Goal: Obtain resource: Download file/media

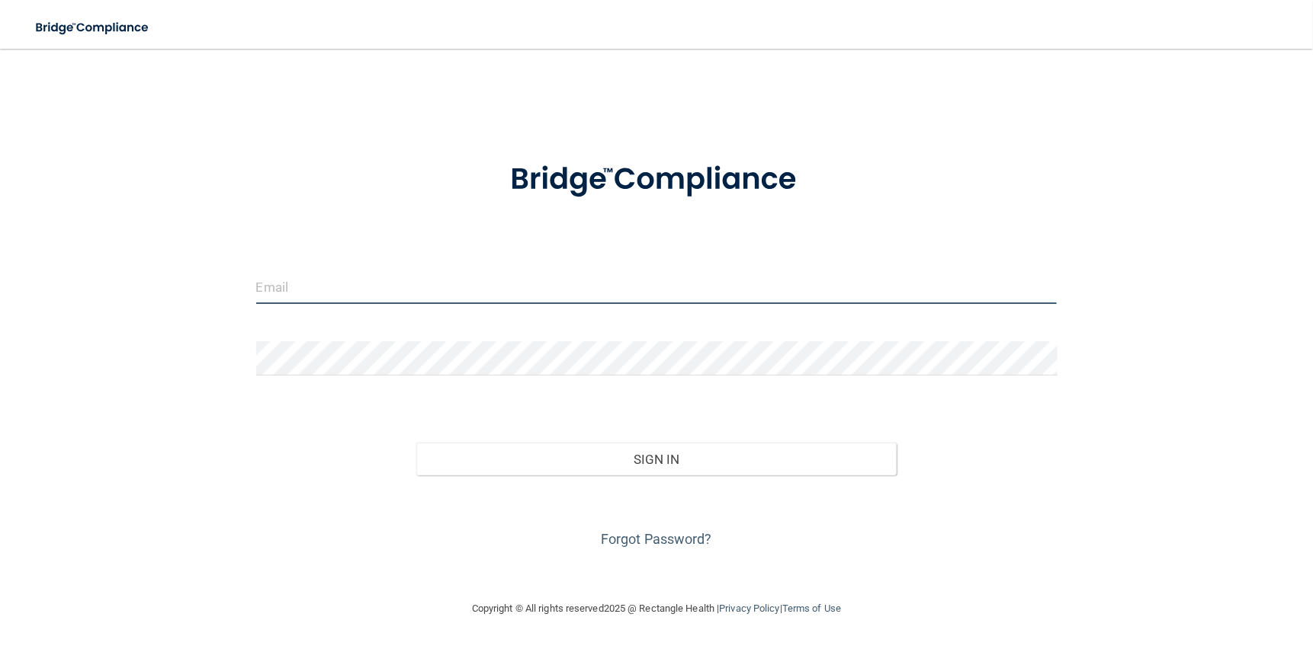
click at [303, 293] on input "email" at bounding box center [656, 287] width 801 height 34
type input "[EMAIL_ADDRESS][DOMAIN_NAME]"
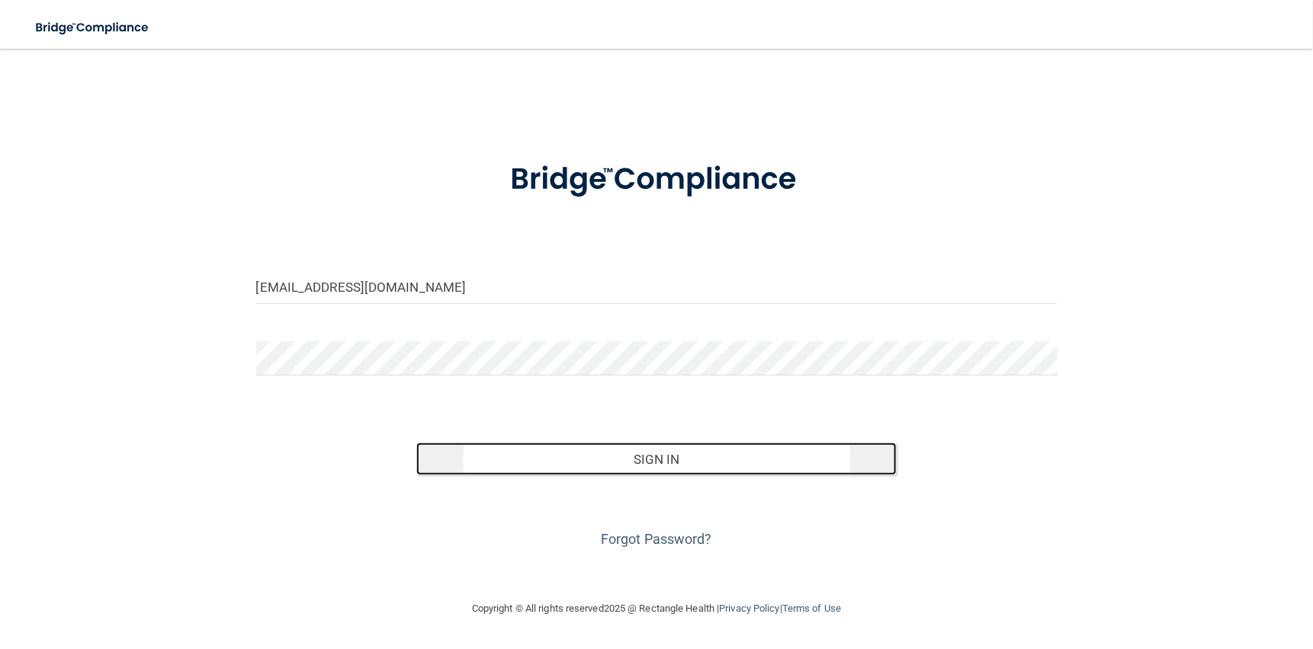
click at [663, 459] on button "Sign In" at bounding box center [656, 460] width 481 height 34
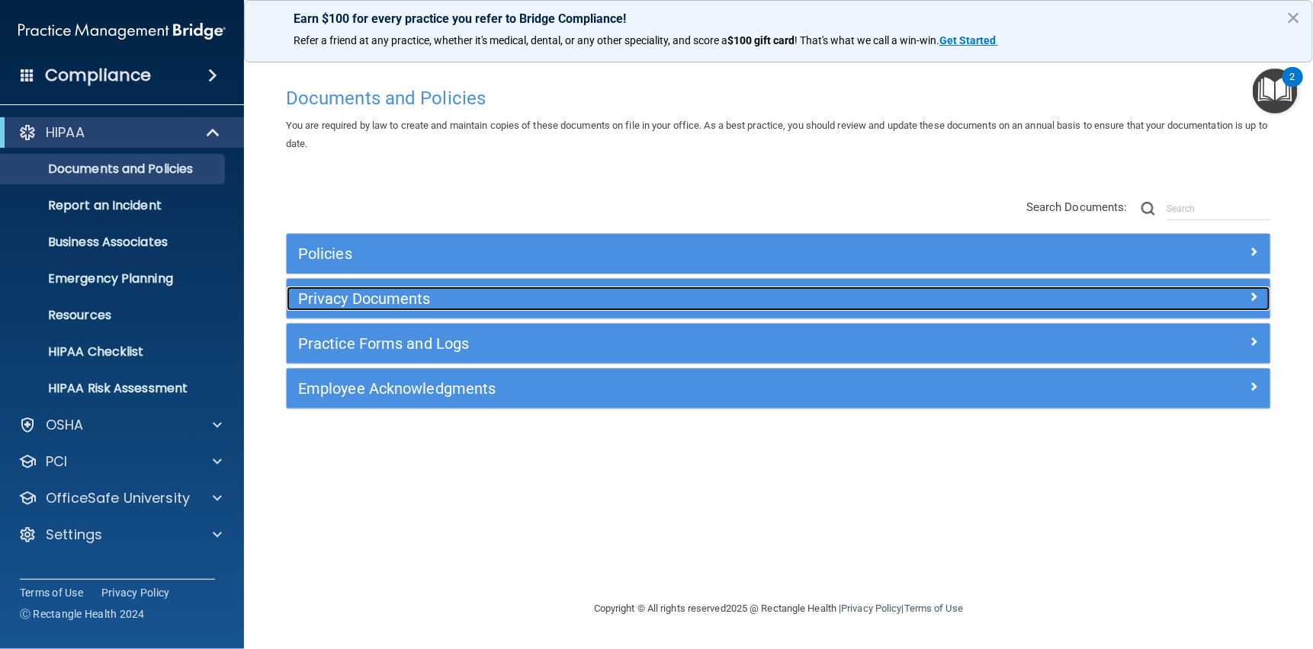
click at [352, 297] on h5 "Privacy Documents" at bounding box center [655, 298] width 715 height 17
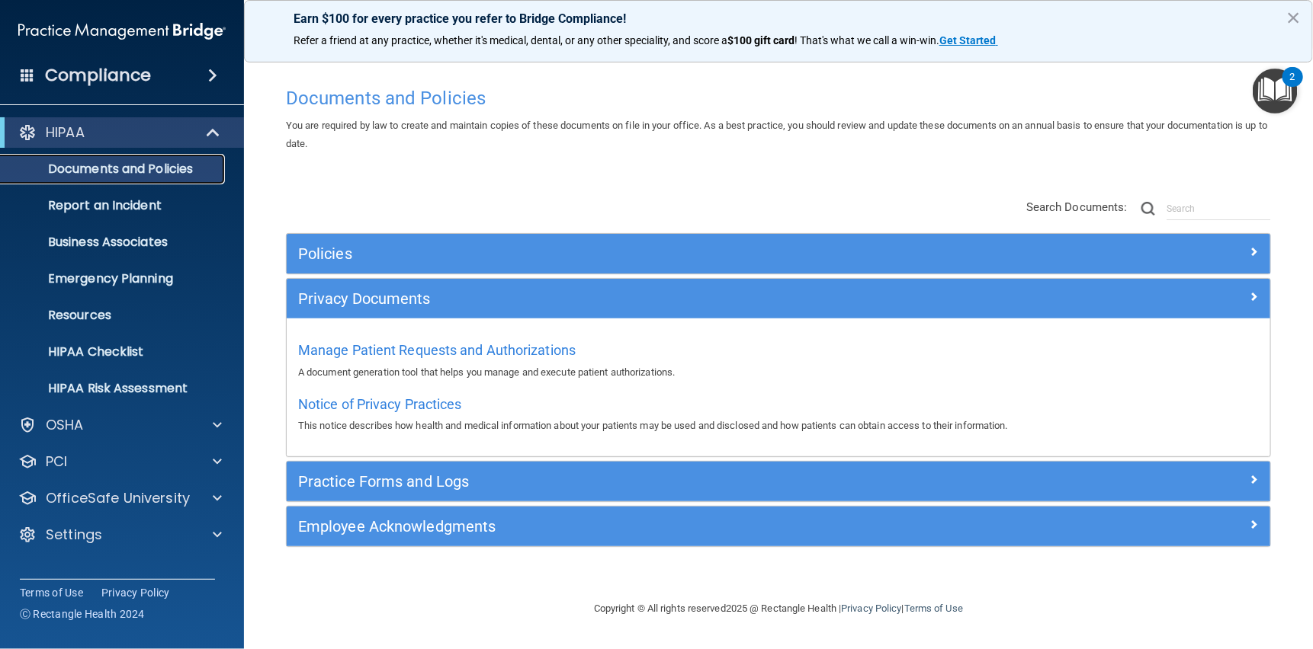
click at [141, 169] on p "Documents and Policies" at bounding box center [114, 169] width 208 height 15
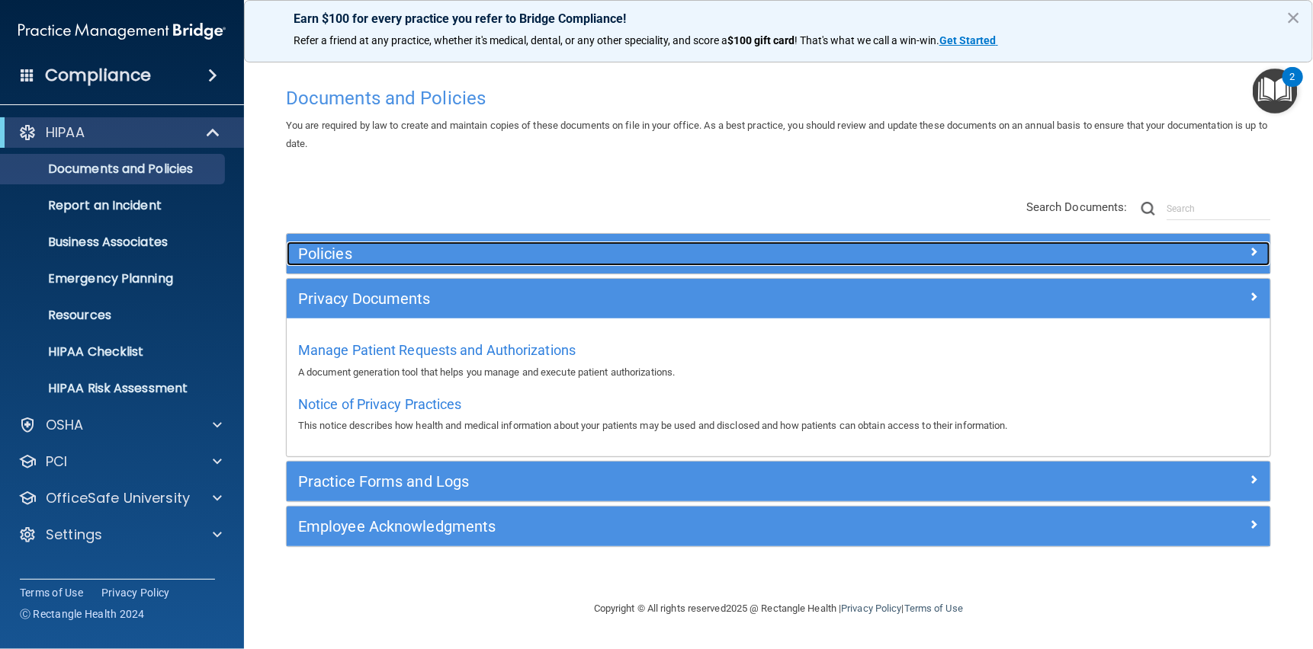
click at [324, 252] on h5 "Policies" at bounding box center [655, 253] width 715 height 17
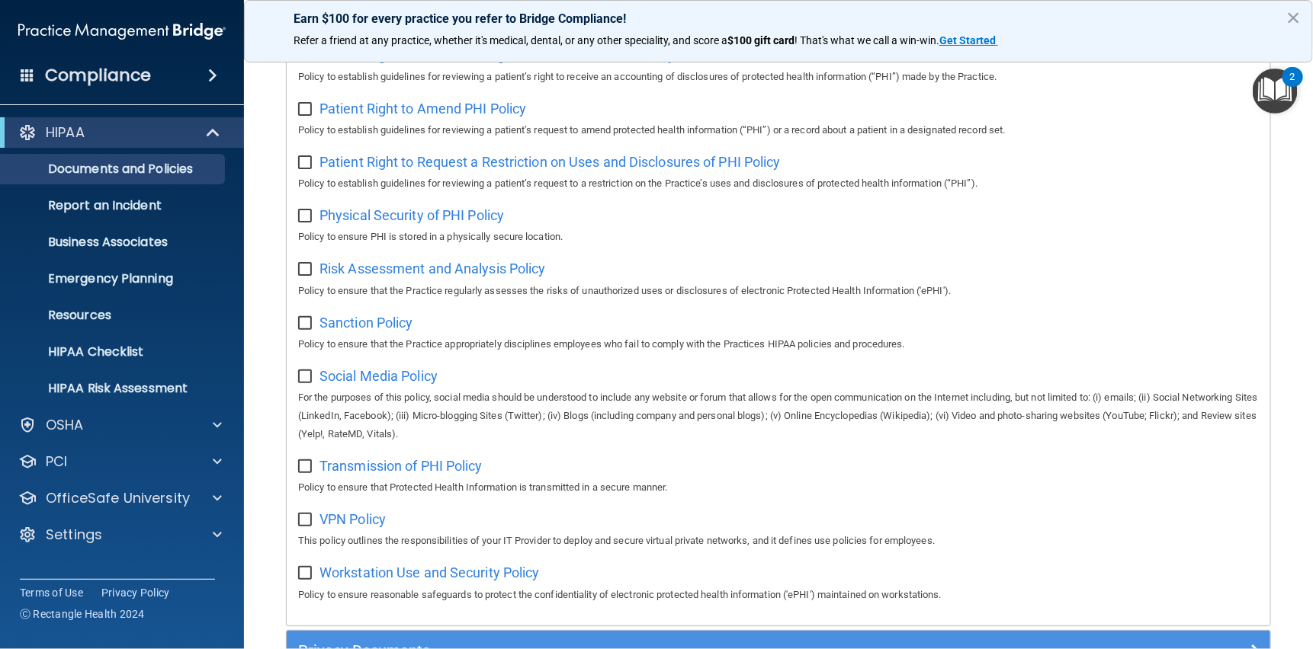
scroll to position [1067, 0]
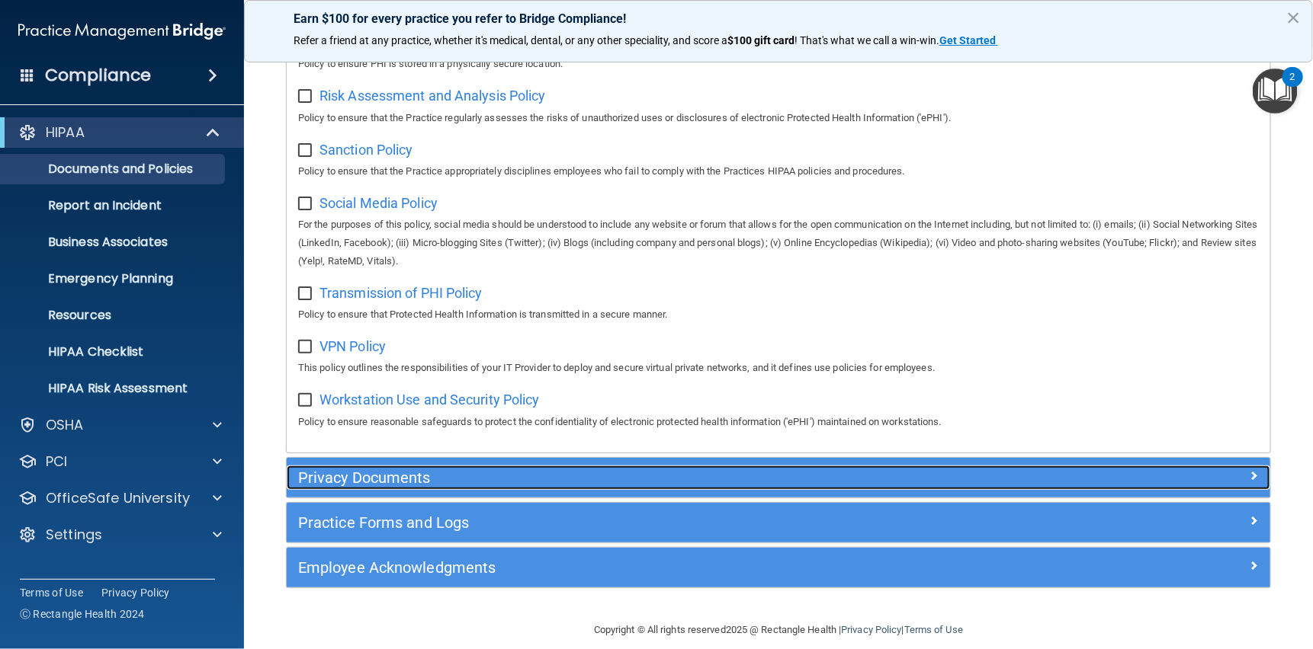
click at [393, 486] on h5 "Privacy Documents" at bounding box center [655, 478] width 715 height 17
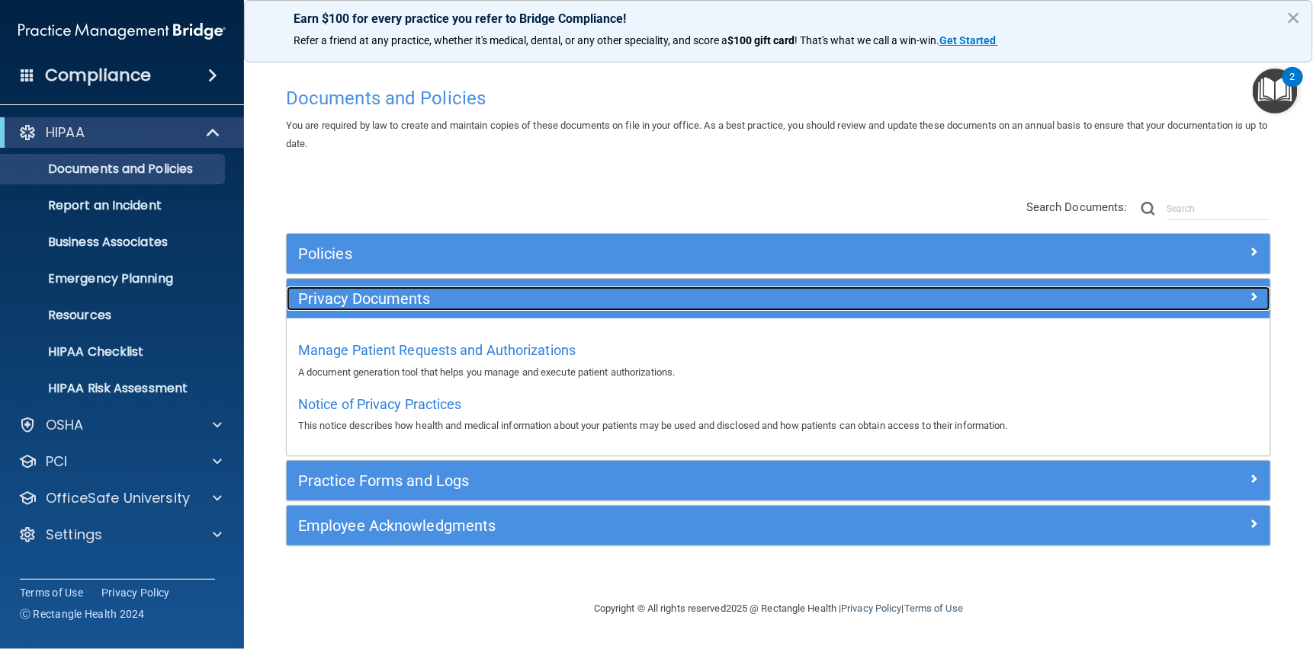
scroll to position [0, 0]
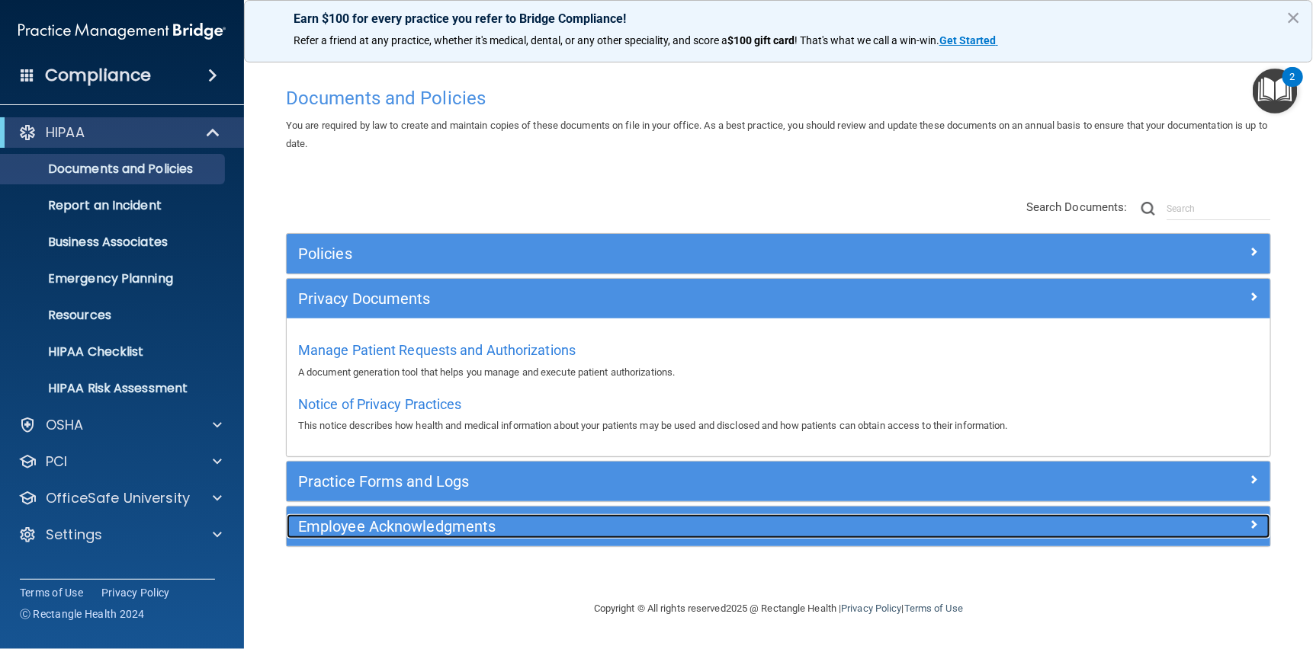
click at [403, 521] on h5 "Employee Acknowledgments" at bounding box center [655, 526] width 715 height 17
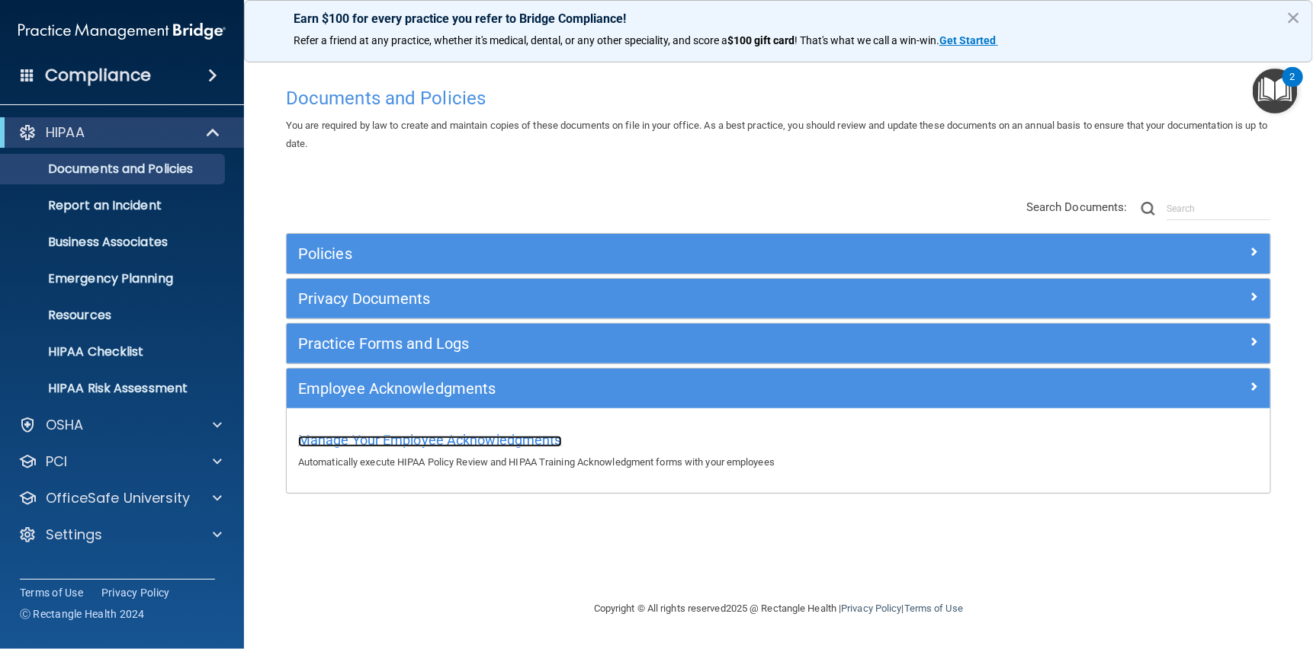
click at [419, 442] on span "Manage Your Employee Acknowledgments" at bounding box center [430, 440] width 264 height 16
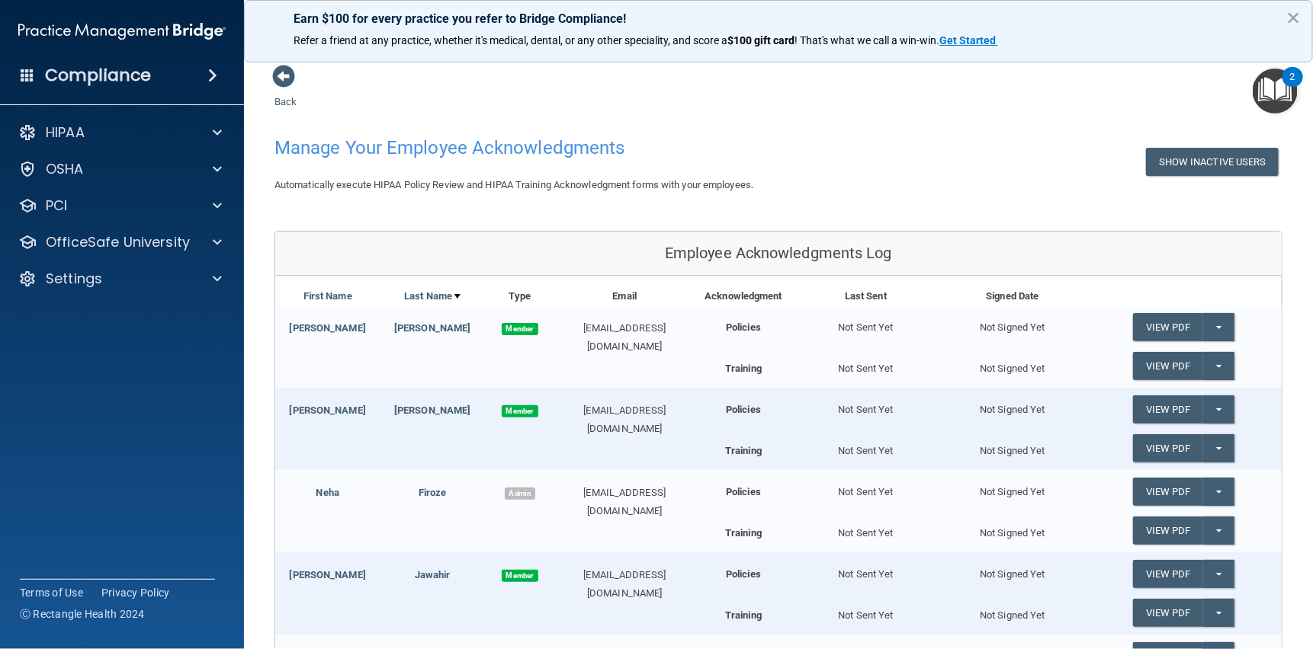
drag, startPoint x: 327, startPoint y: 329, endPoint x: 765, endPoint y: 146, distance: 474.6
click at [765, 146] on h4 "Manage Your Employee Acknowledgments" at bounding box center [563, 148] width 579 height 20
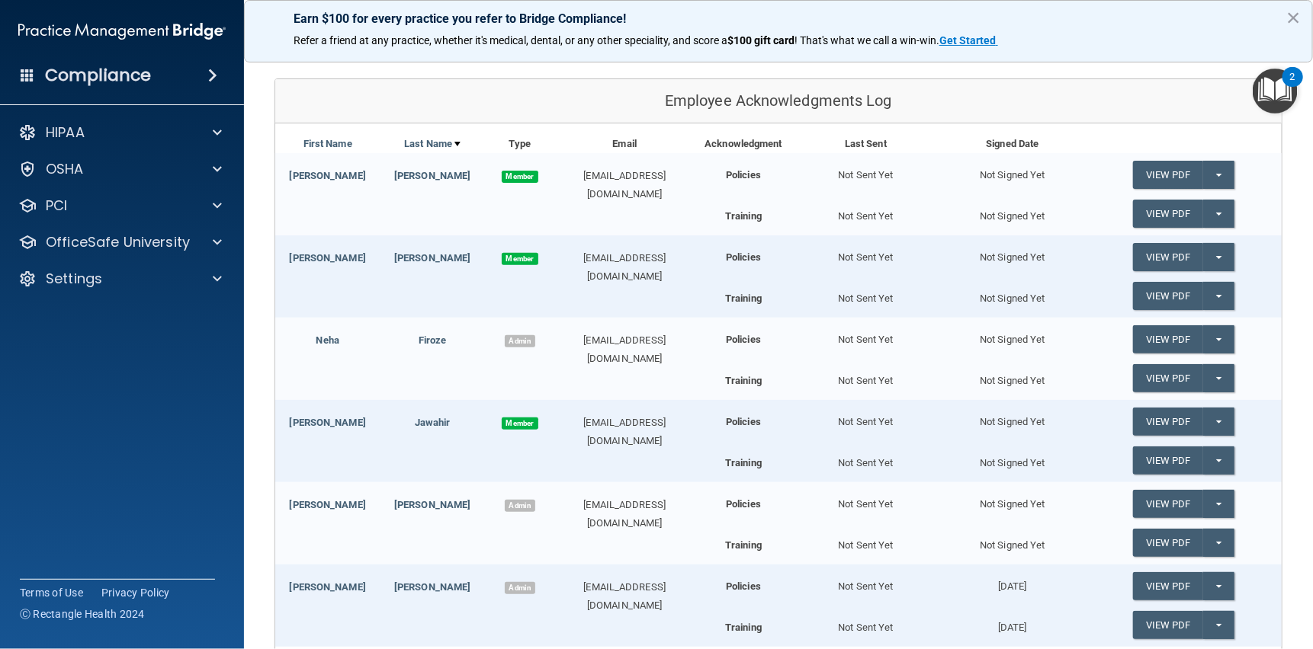
scroll to position [229, 0]
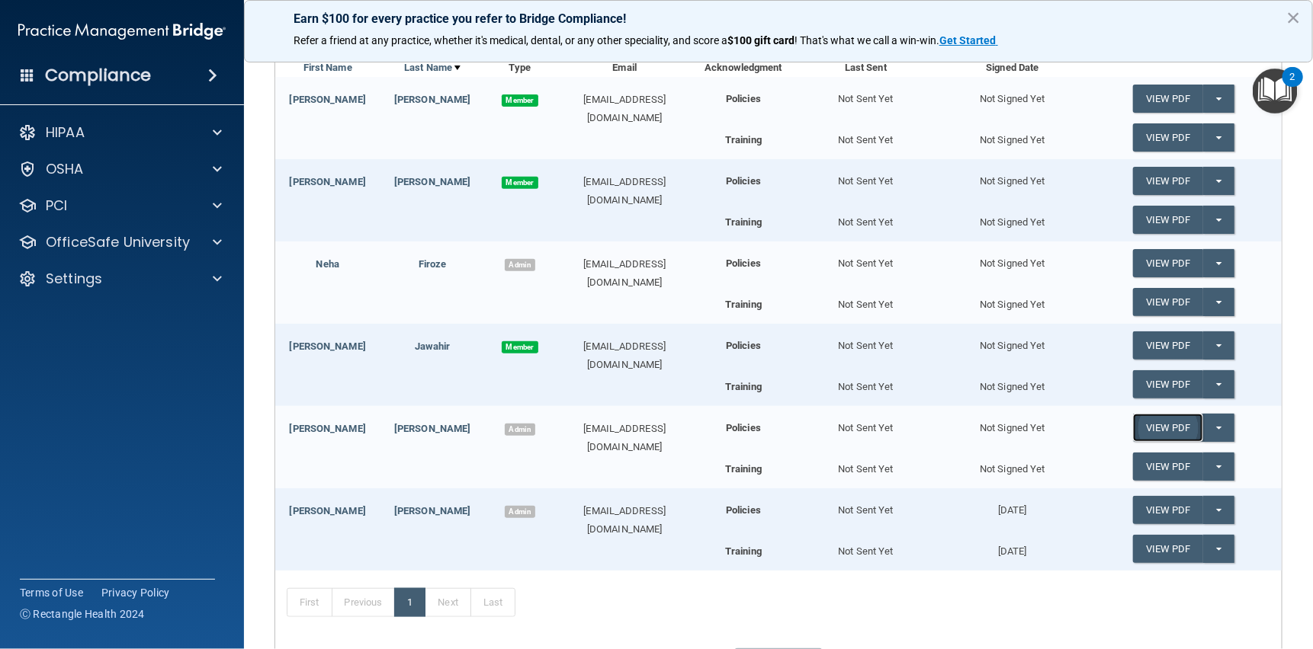
click at [1167, 426] on link "View PDF" at bounding box center [1168, 428] width 70 height 28
click at [1216, 428] on span "button" at bounding box center [1219, 428] width 6 height 3
click at [1156, 461] on link "Send Acknowledgment" at bounding box center [1199, 458] width 132 height 23
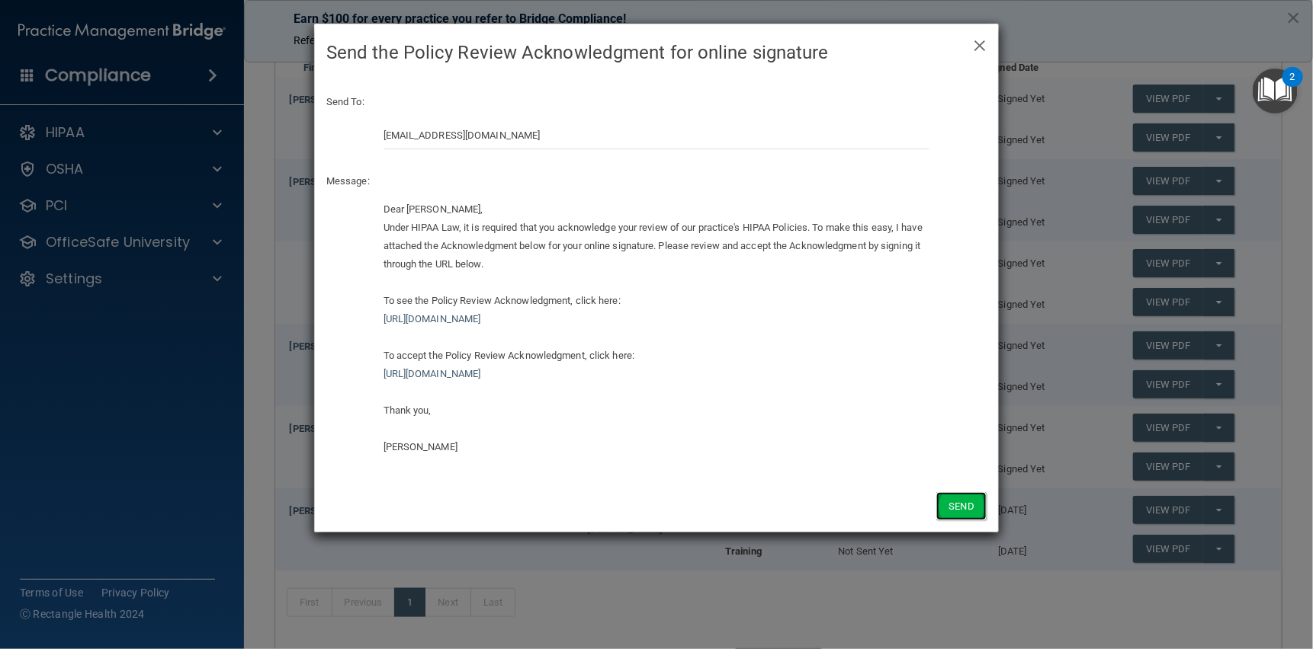
click at [958, 510] on button "Send" at bounding box center [961, 506] width 50 height 28
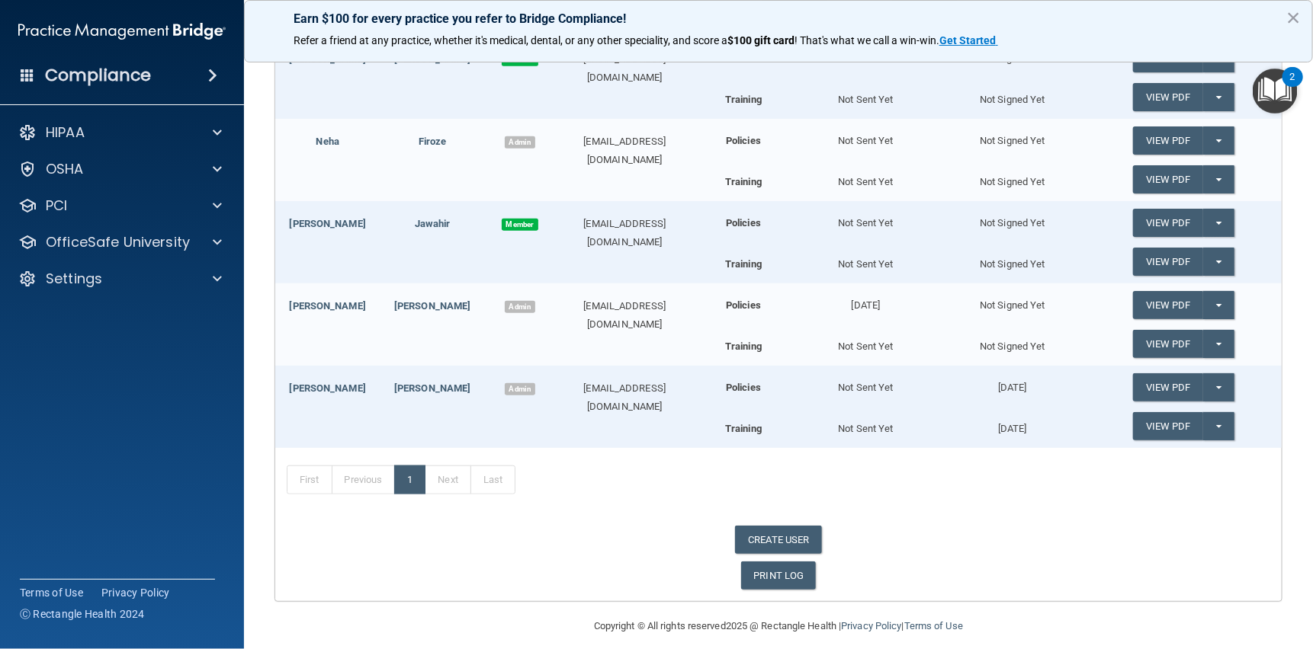
scroll to position [362, 0]
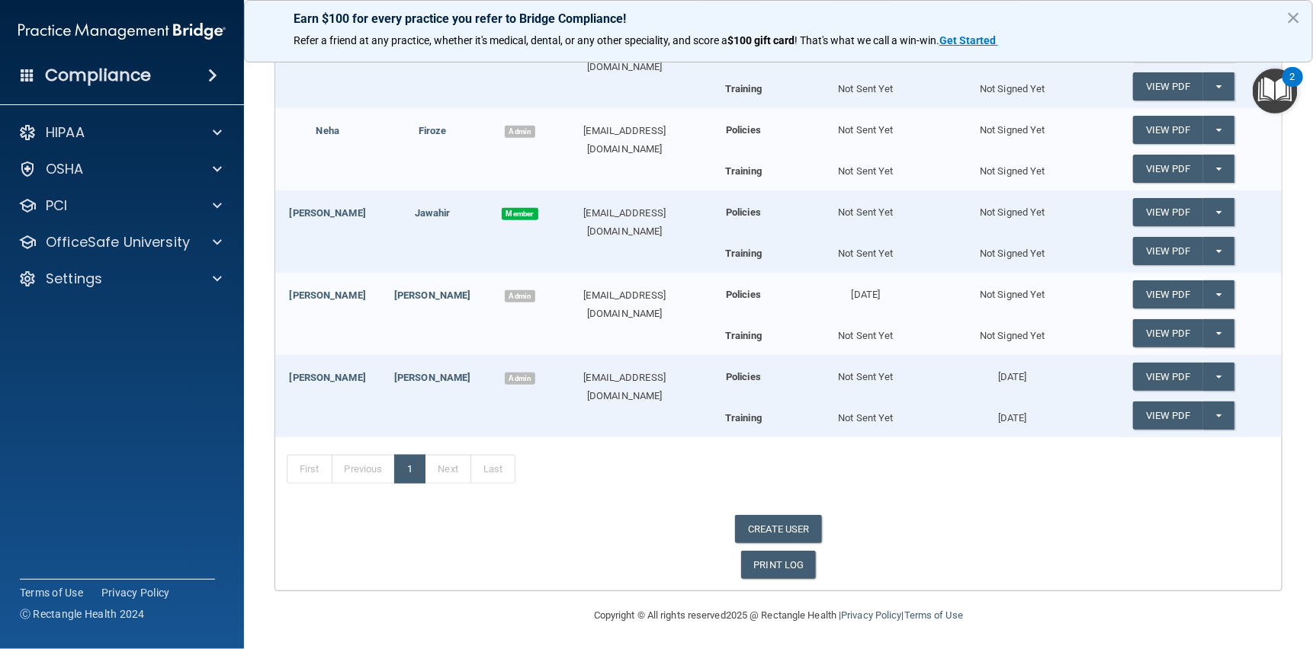
click at [107, 73] on h4 "Compliance" at bounding box center [98, 75] width 106 height 21
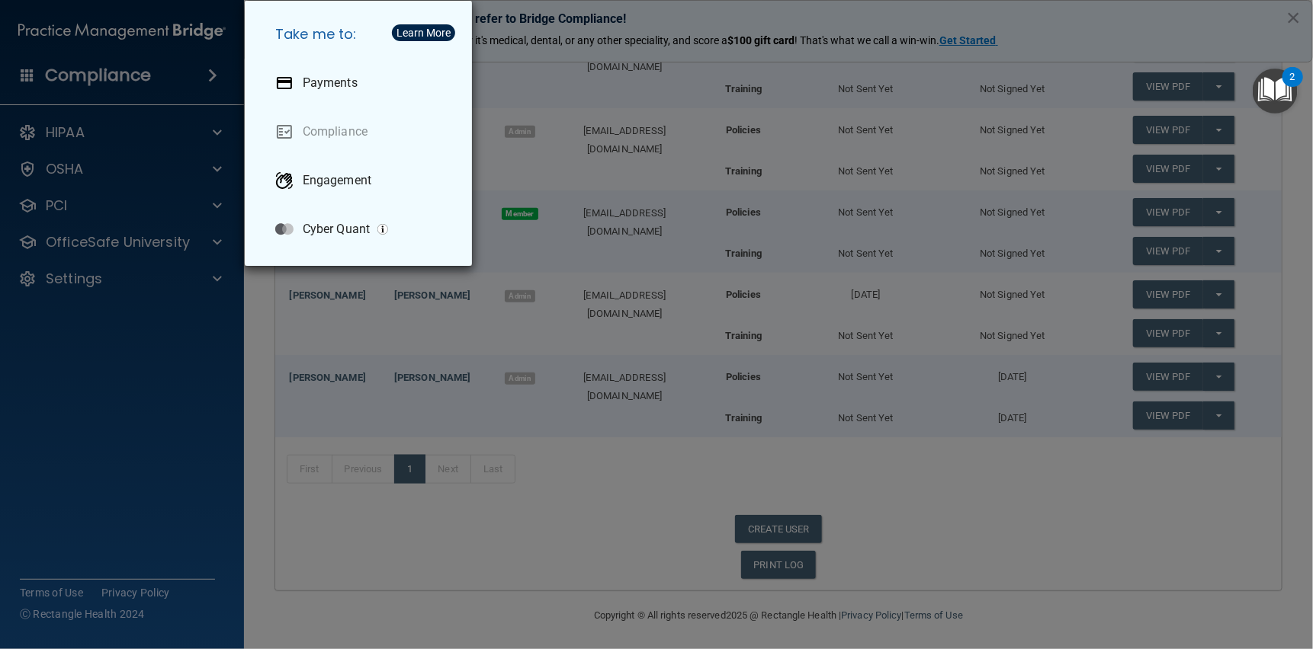
click at [271, 310] on div "Take me to: Payments Compliance Engagement Cyber Quant" at bounding box center [656, 324] width 1313 height 649
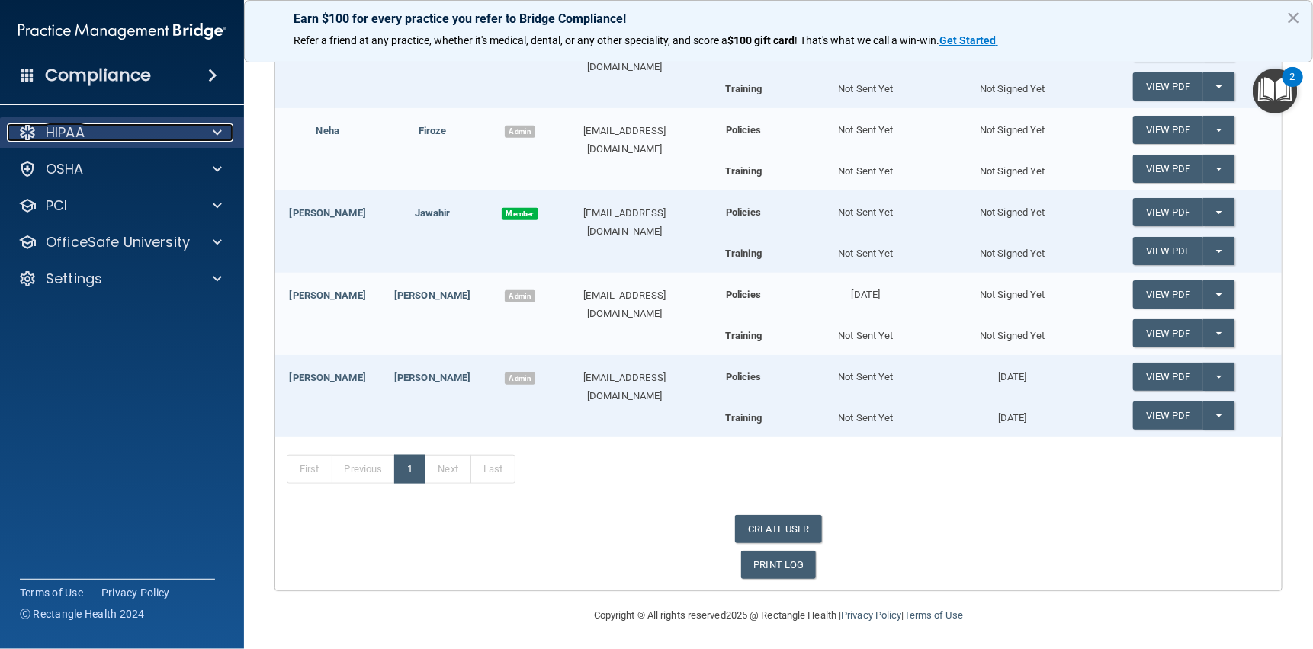
click at [60, 132] on p "HIPAA" at bounding box center [65, 132] width 39 height 18
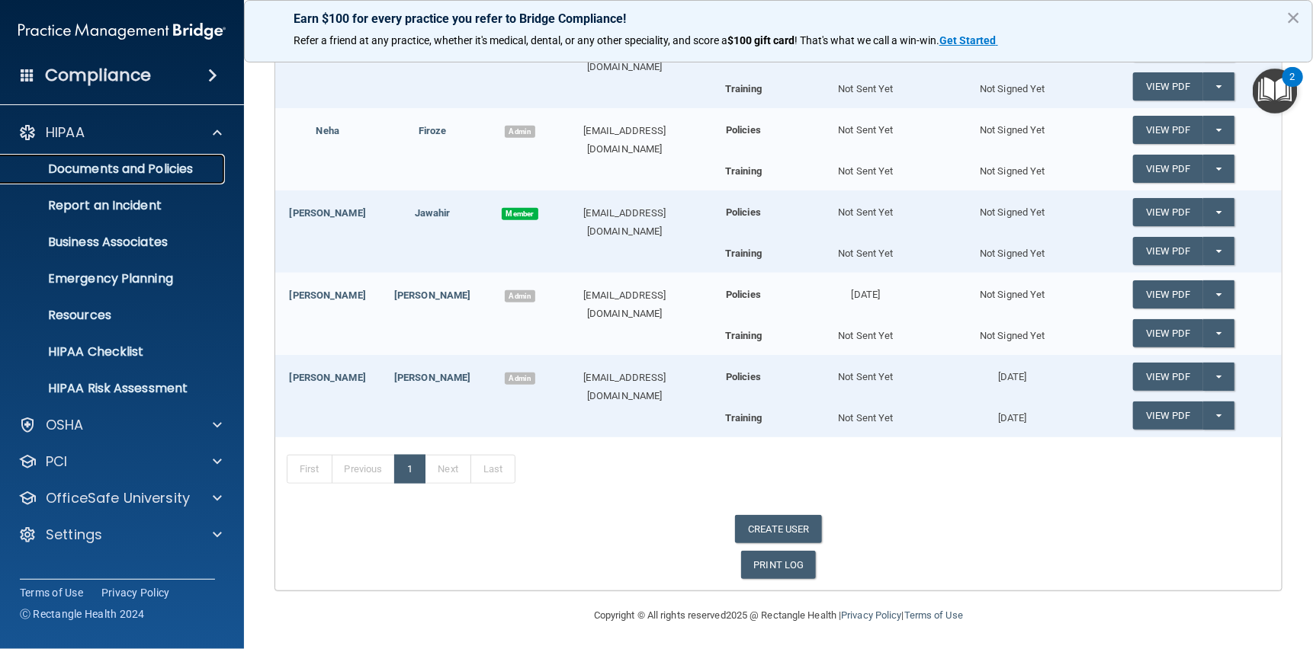
click at [101, 168] on p "Documents and Policies" at bounding box center [114, 169] width 208 height 15
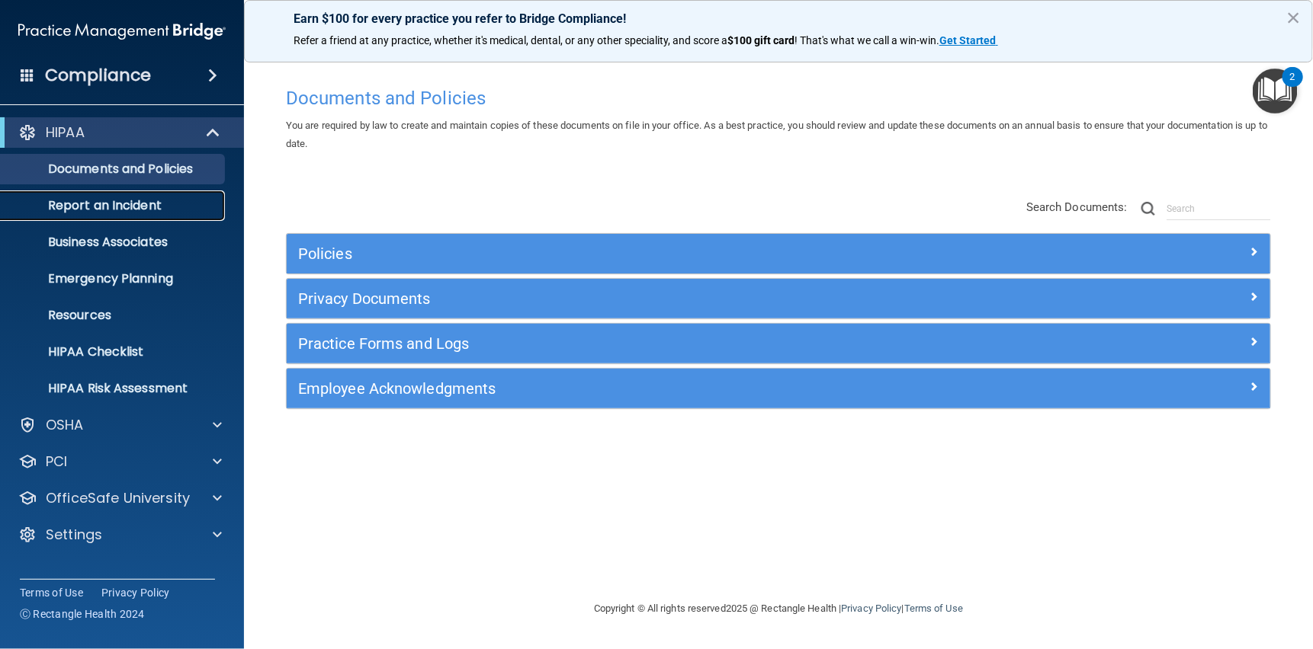
click at [101, 207] on p "Report an Incident" at bounding box center [114, 205] width 208 height 15
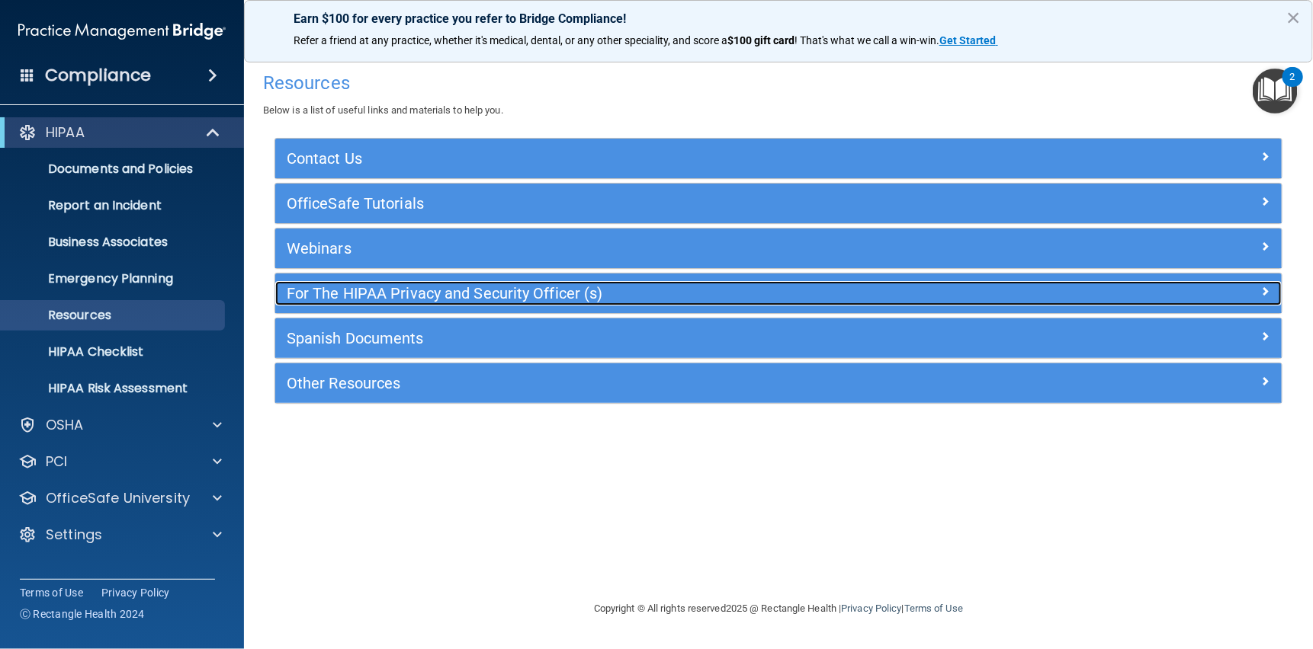
click at [422, 297] on h5 "For The HIPAA Privacy and Security Officer (s)" at bounding box center [653, 293] width 732 height 17
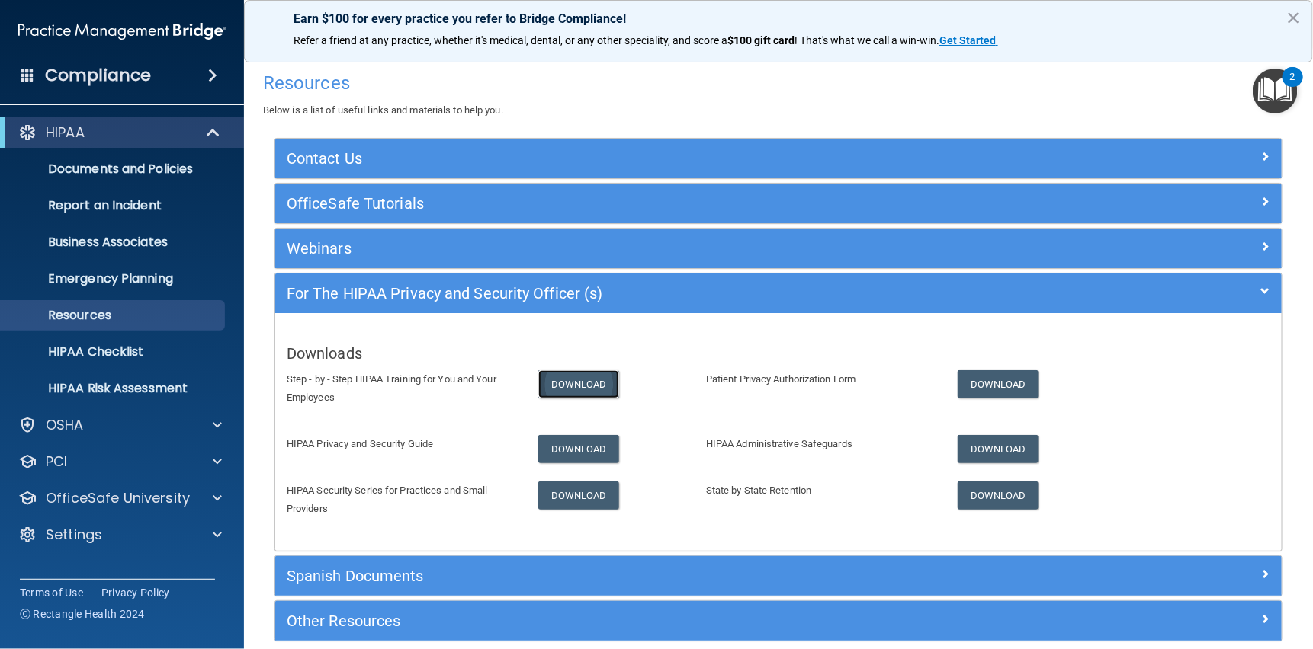
click at [571, 382] on link "Download" at bounding box center [578, 384] width 81 height 28
click at [566, 450] on link "Download" at bounding box center [578, 449] width 81 height 28
click at [995, 383] on link "Download" at bounding box center [997, 384] width 81 height 28
click at [986, 449] on link "Download" at bounding box center [997, 449] width 81 height 28
click at [995, 498] on link "Download" at bounding box center [997, 496] width 81 height 28
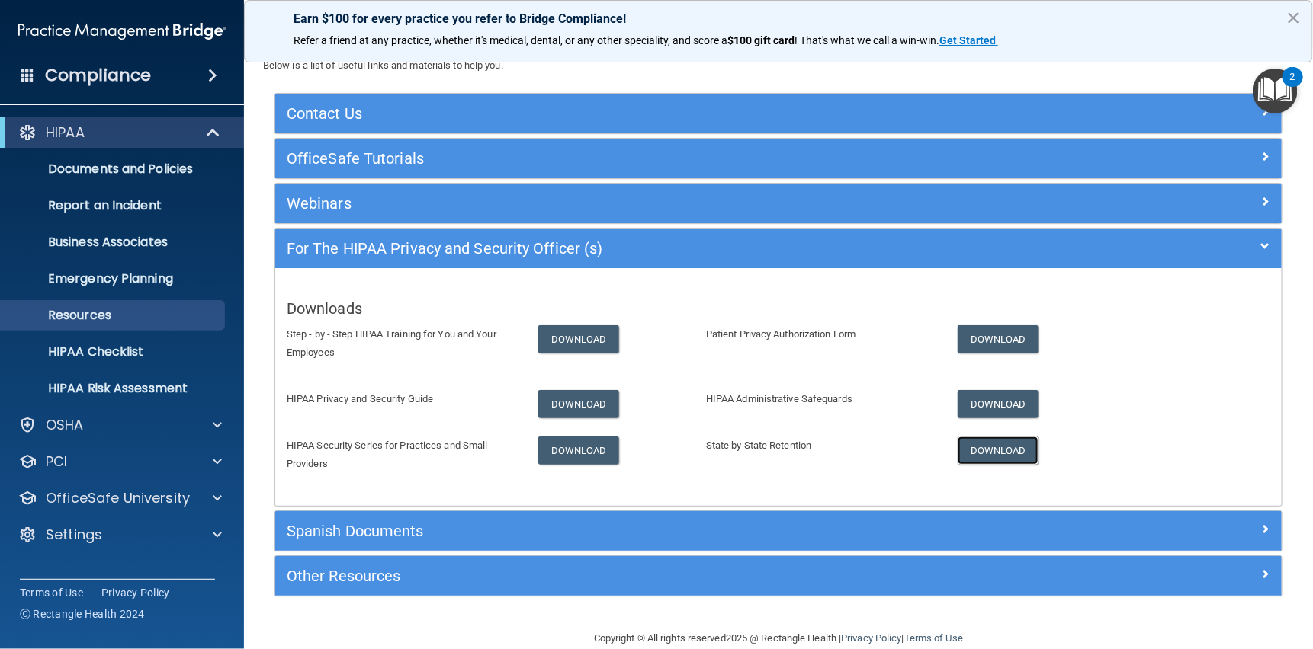
scroll to position [69, 0]
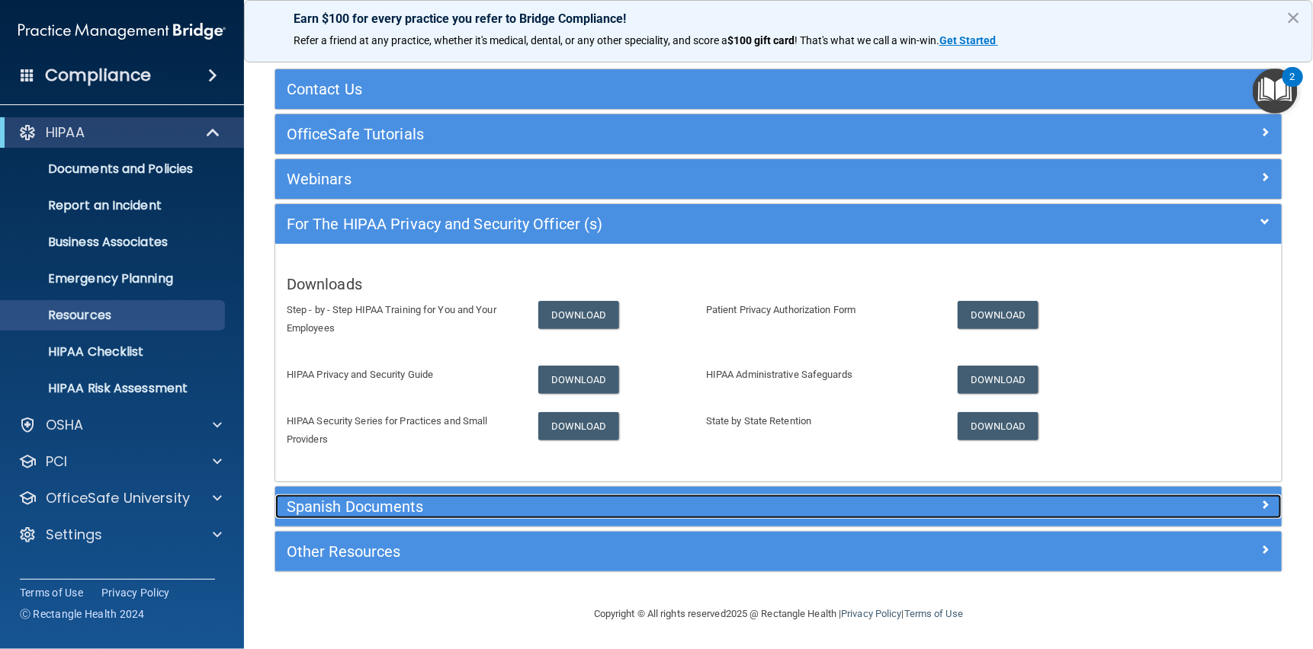
click at [349, 506] on h5 "Spanish Documents" at bounding box center [653, 507] width 732 height 17
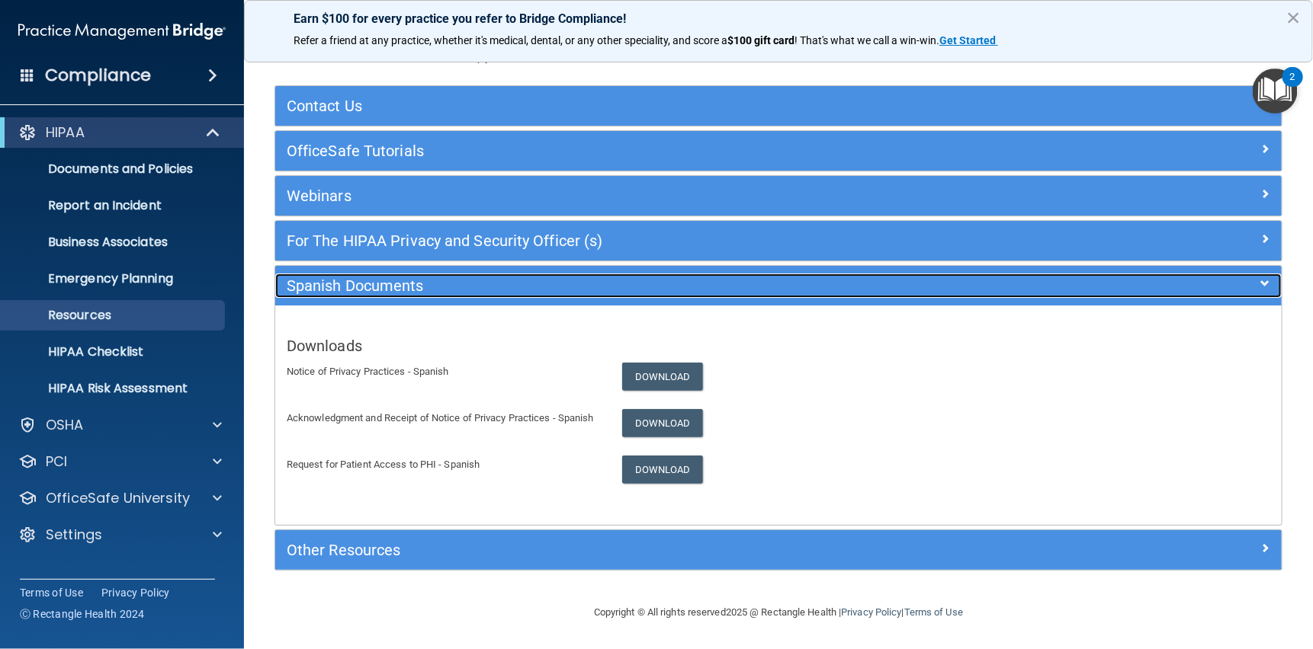
scroll to position [0, 0]
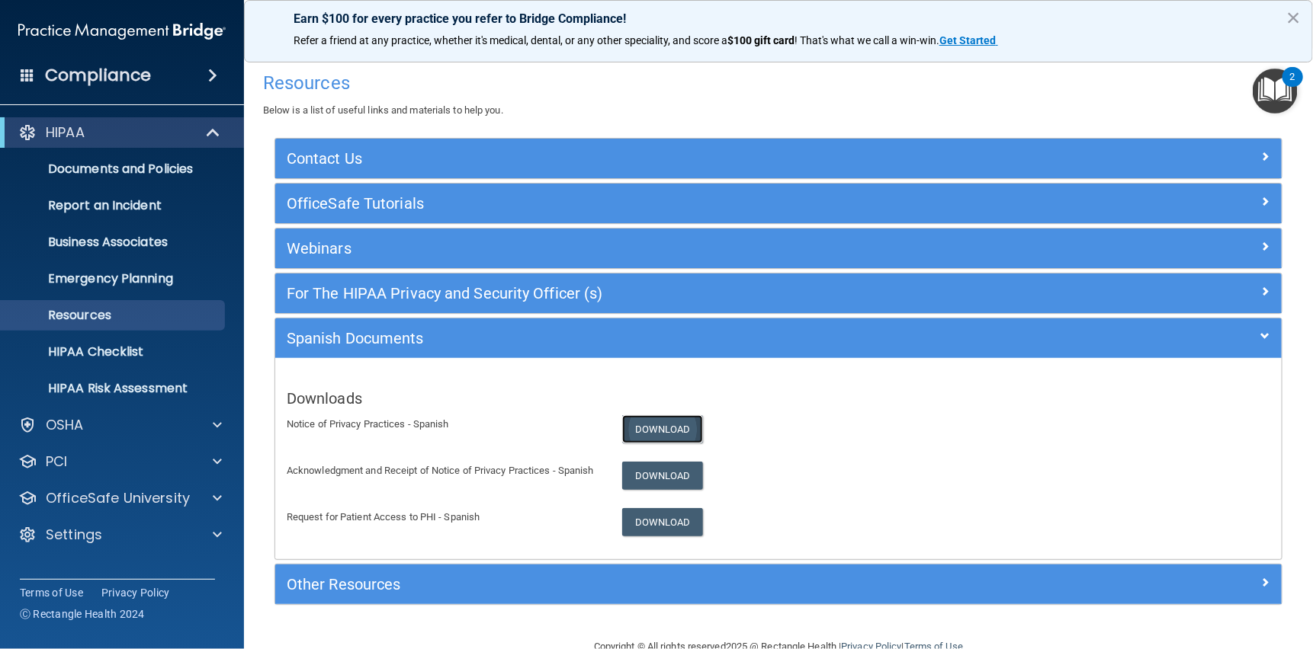
click at [655, 430] on link "Download" at bounding box center [662, 429] width 81 height 28
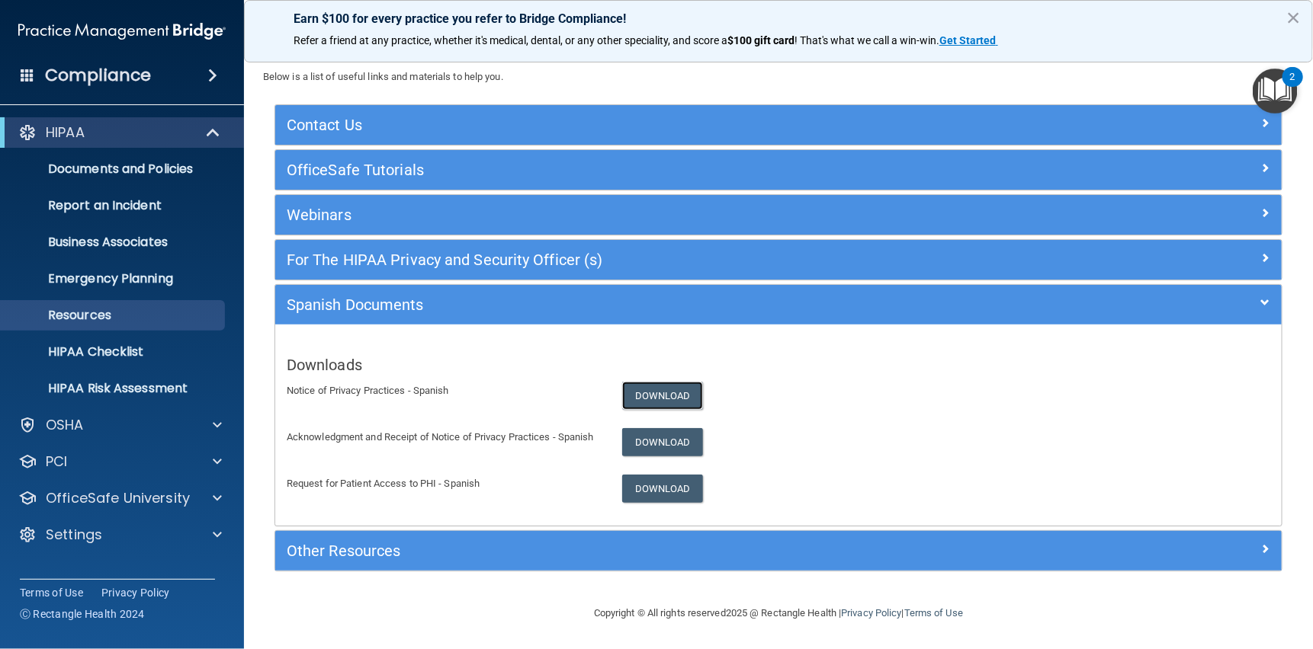
scroll to position [51, 0]
click at [115, 389] on p "HIPAA Risk Assessment" at bounding box center [114, 388] width 208 height 15
